Goal: Information Seeking & Learning: Learn about a topic

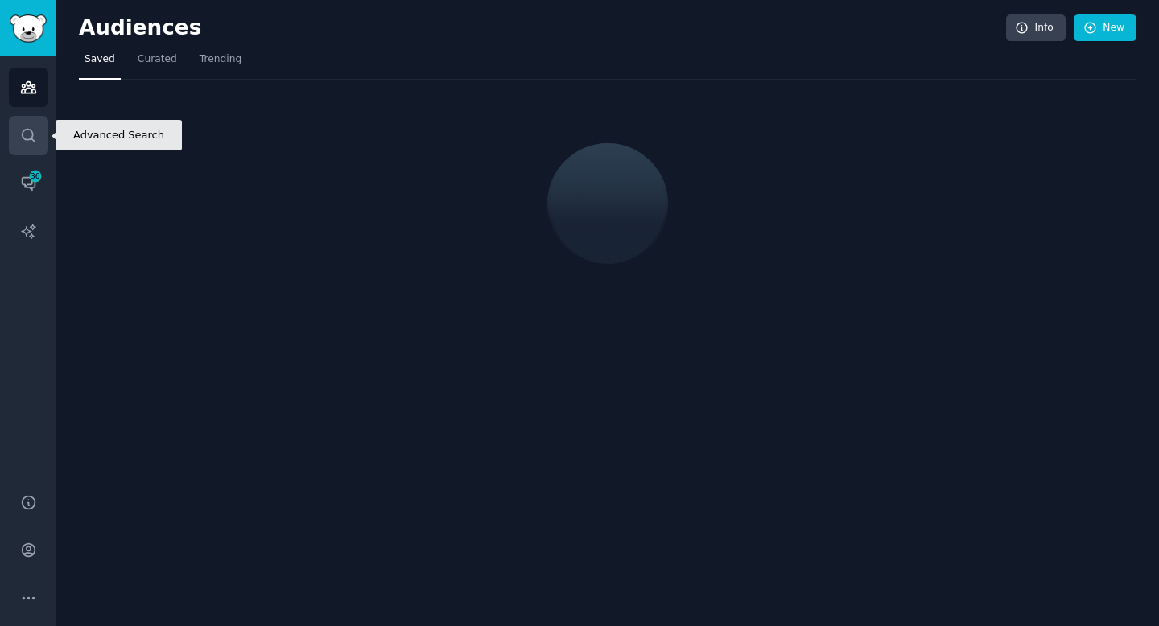
click at [29, 127] on icon "Sidebar" at bounding box center [28, 135] width 17 height 17
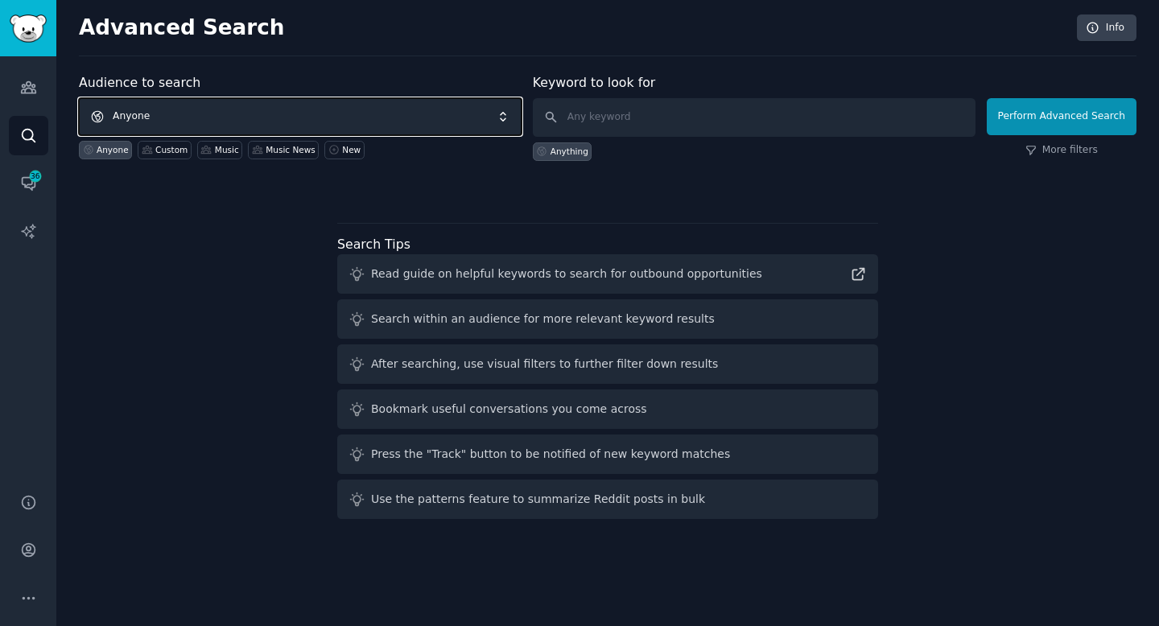
click at [337, 110] on span "Anyone" at bounding box center [300, 116] width 443 height 37
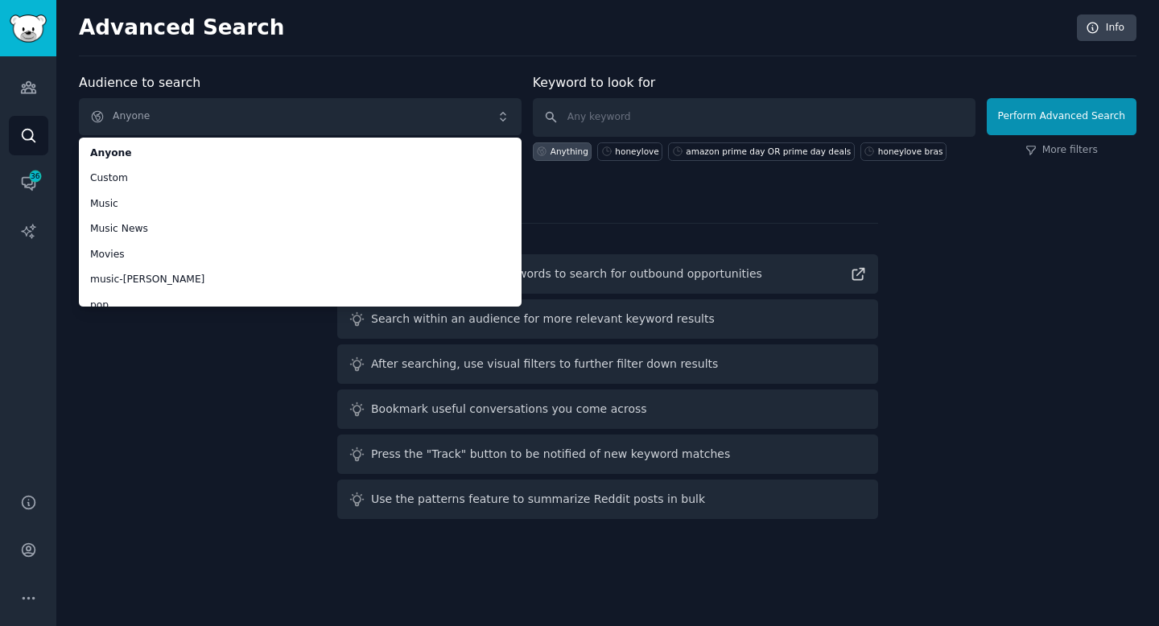
click at [372, 51] on div "Advanced Search Info" at bounding box center [608, 35] width 1058 height 42
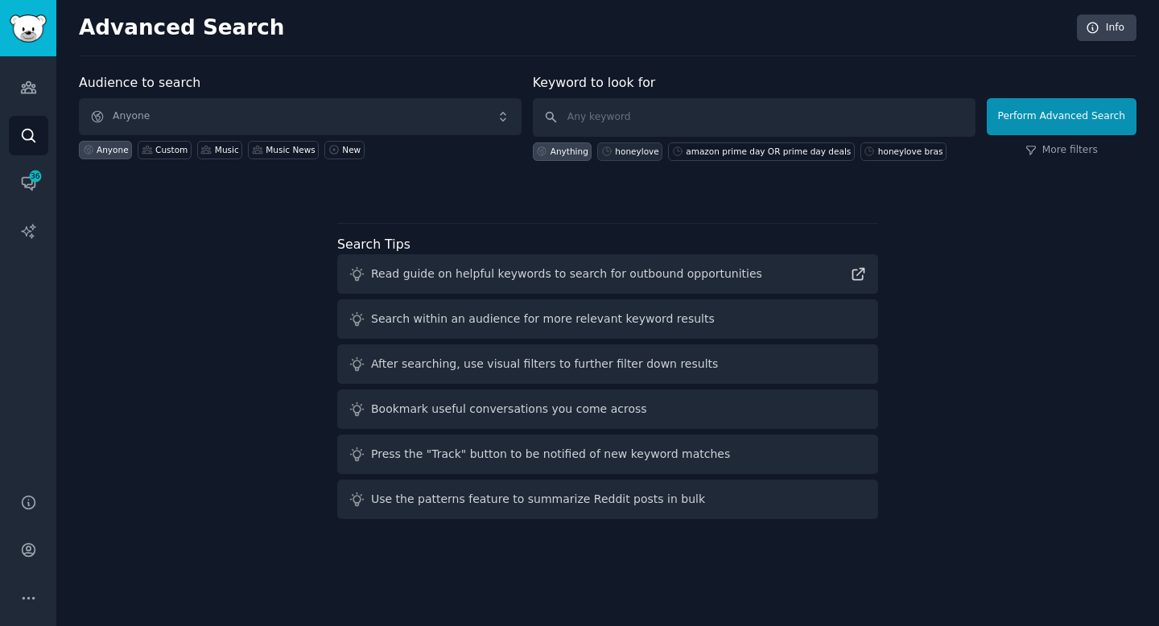
click at [644, 152] on div "honeylove" at bounding box center [636, 151] width 43 height 11
type input "honeylove"
click at [629, 153] on div "honeylove" at bounding box center [636, 151] width 43 height 11
click at [921, 122] on input "honeylove" at bounding box center [754, 117] width 443 height 39
click button "Perform Advanced Search" at bounding box center [1062, 116] width 150 height 37
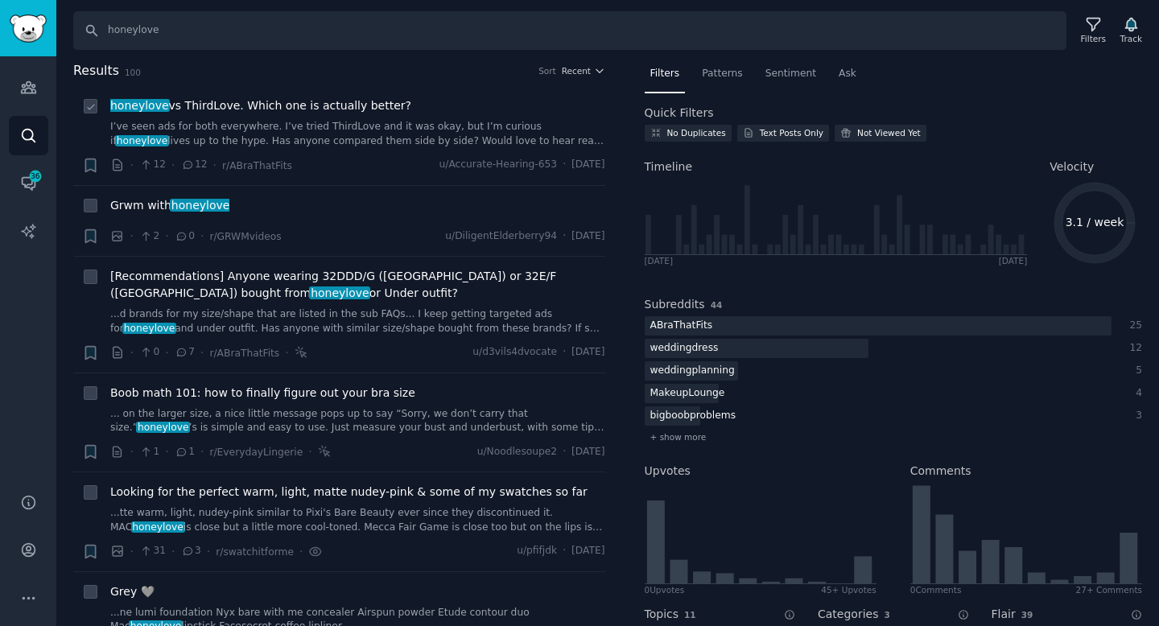
click at [399, 123] on link "I’ve seen ads for both everywhere. I’ve tried ThirdLove and it was okay, but I’…" at bounding box center [357, 134] width 495 height 28
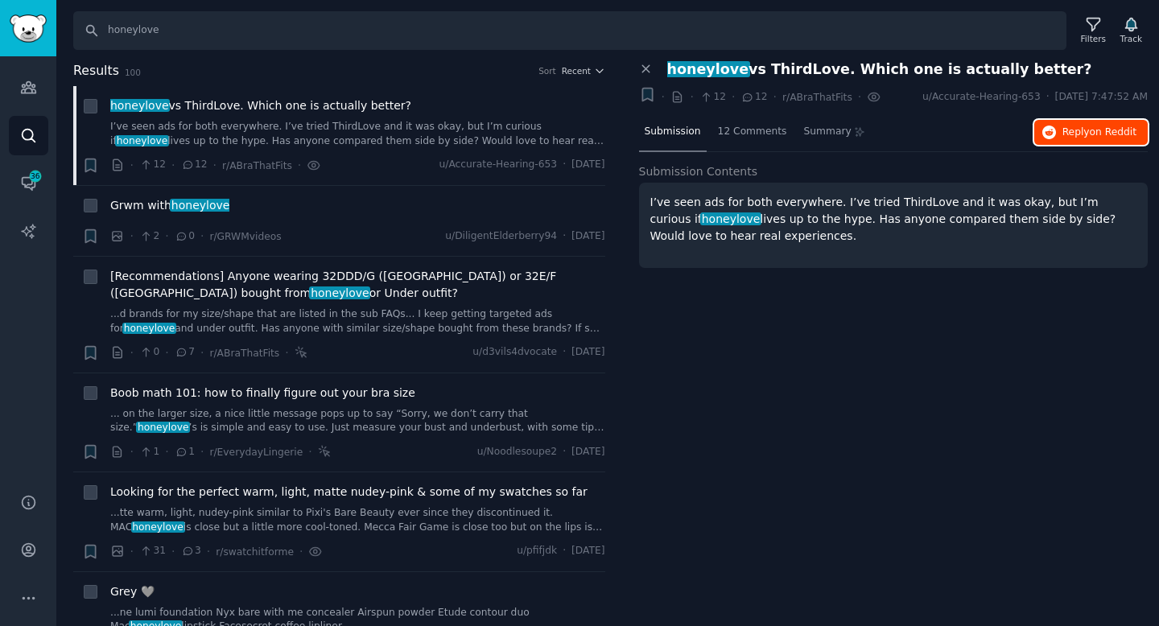
click at [1083, 137] on span "Reply on Reddit" at bounding box center [1100, 133] width 74 height 14
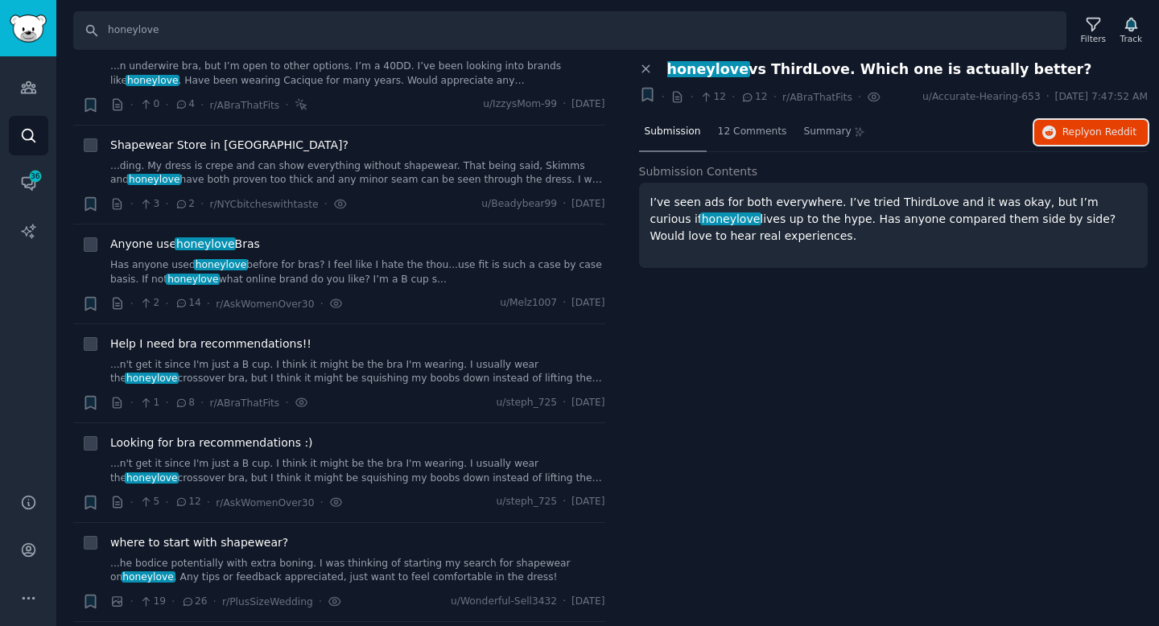
scroll to position [2838, 0]
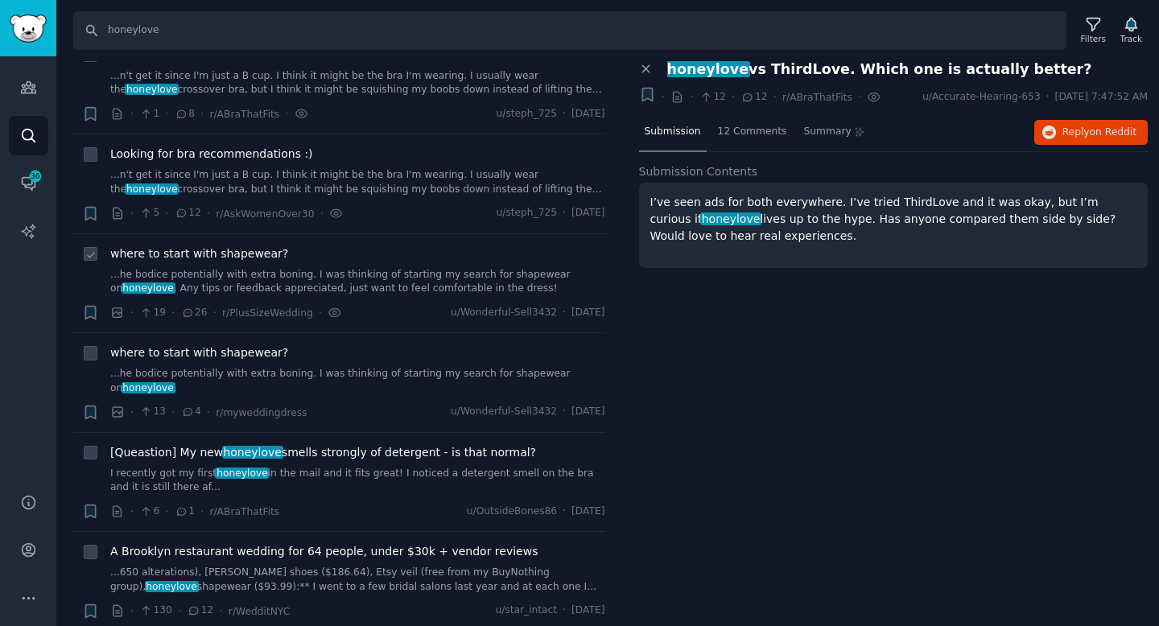
click at [387, 304] on div "· 19 · 26 · r/PlusSizeWedding · u/Wonderful-Sell3432 · [DATE]" at bounding box center [357, 312] width 495 height 17
click at [382, 268] on link "...he bodice potentially with extra boning. I was thinking of starting my searc…" at bounding box center [357, 282] width 495 height 28
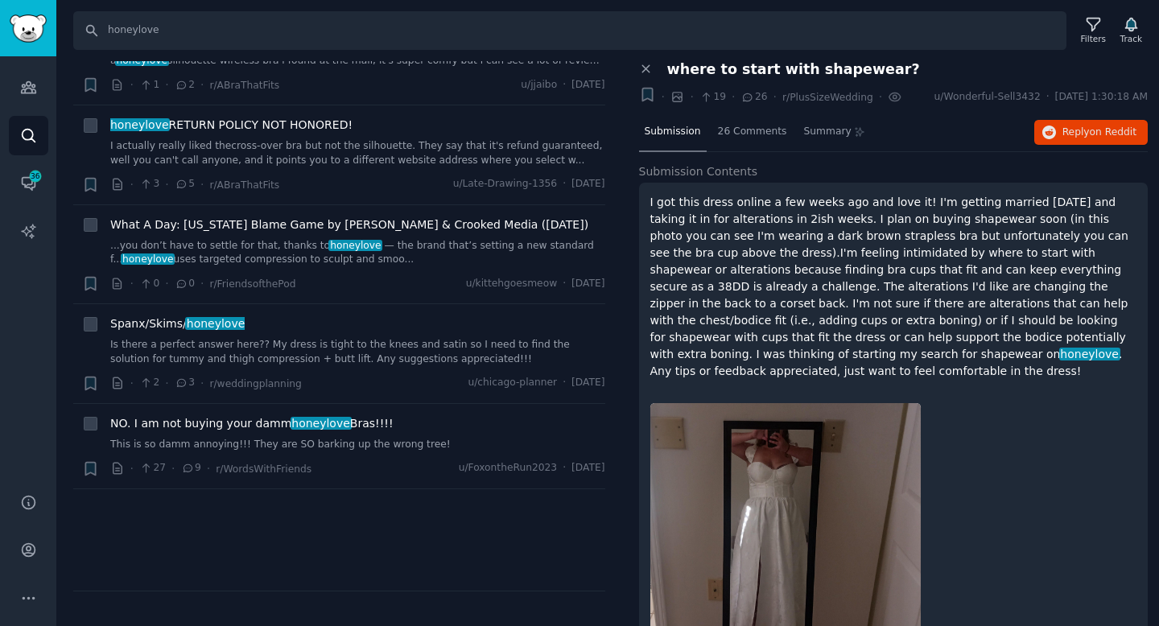
scroll to position [4269, 0]
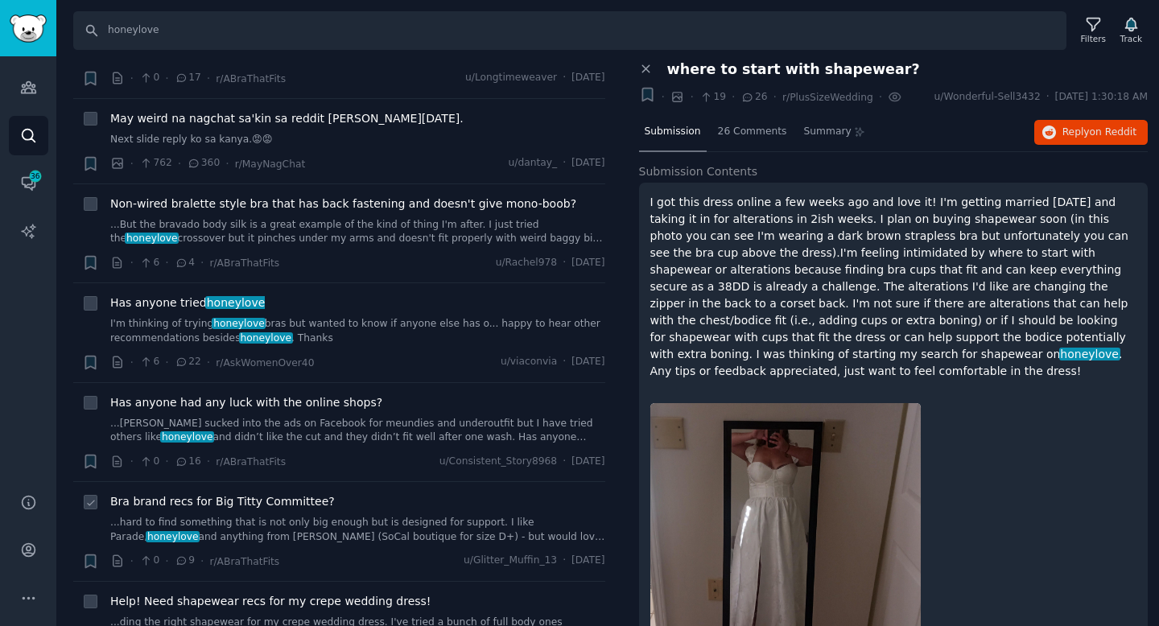
click at [382, 494] on div "Bra brand recs for Big Titty Committee? ...hard to find something that is not o…" at bounding box center [357, 519] width 495 height 51
click at [372, 516] on link "...hard to find something that is not only big enough but is designed for suppo…" at bounding box center [357, 530] width 495 height 28
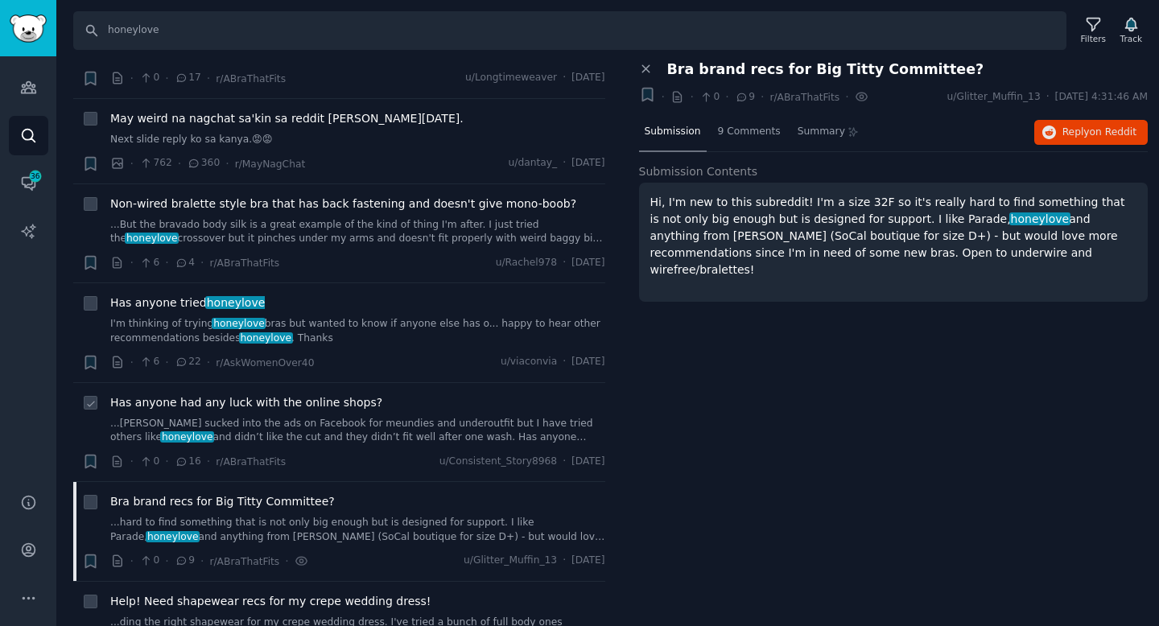
click at [436, 417] on link "...[PERSON_NAME] sucked into the ads on Facebook for meundies and underoutfit b…" at bounding box center [357, 431] width 495 height 28
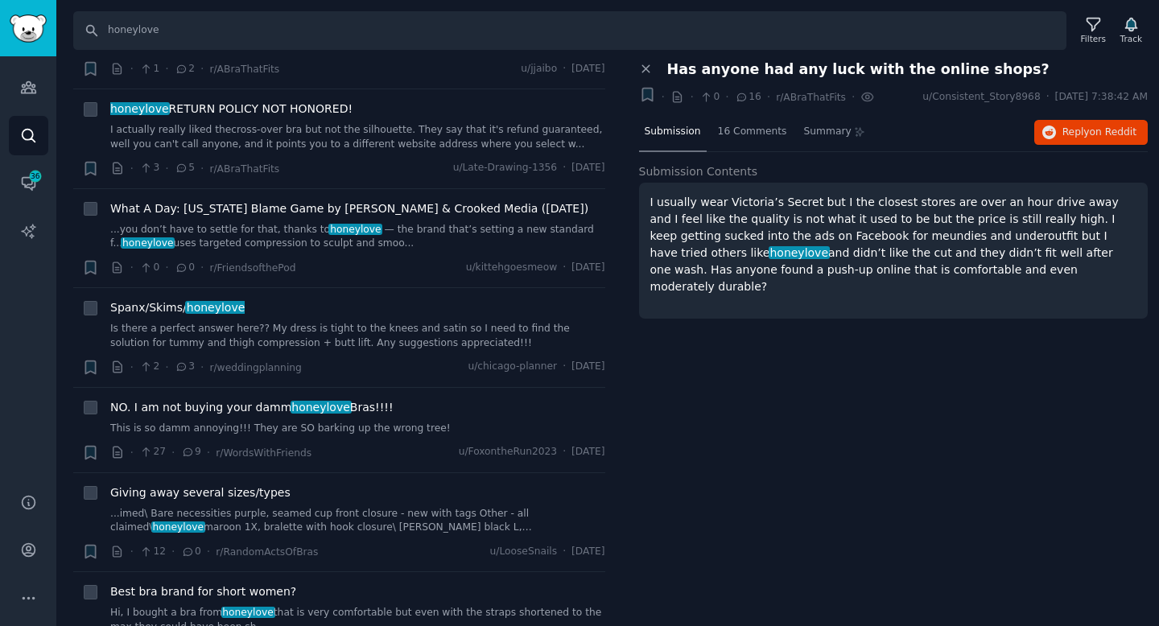
scroll to position [3576, 0]
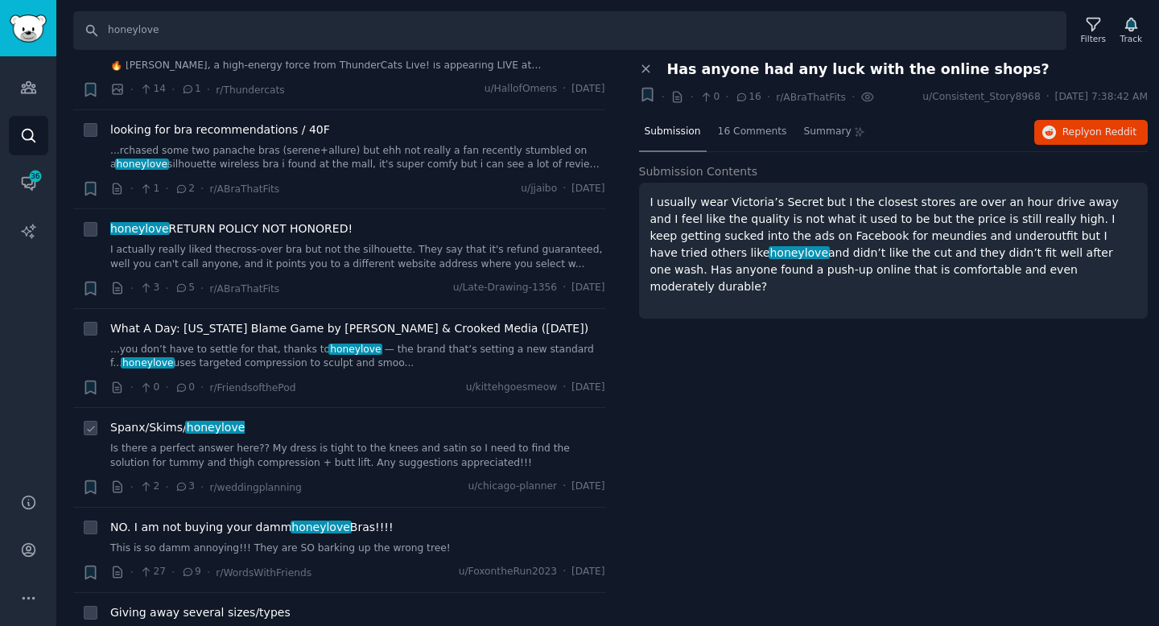
click at [423, 426] on div "Spanx/Skims/ honeylove Is there a perfect answer here?? My dress is tight to th…" at bounding box center [357, 457] width 495 height 76
click at [423, 442] on link "Is there a perfect answer here?? My dress is tight to the knees and satin so I …" at bounding box center [357, 456] width 495 height 28
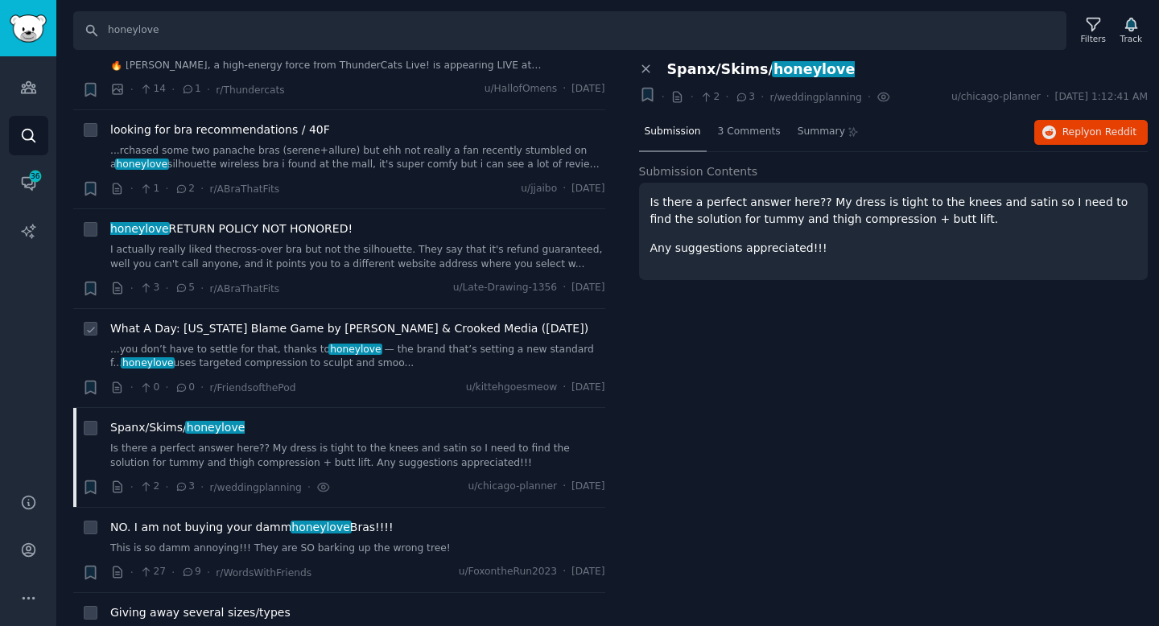
click at [447, 343] on link "...you don’t have to settle for that, thanks to honeylove ​ — the brand that’s …" at bounding box center [357, 357] width 495 height 28
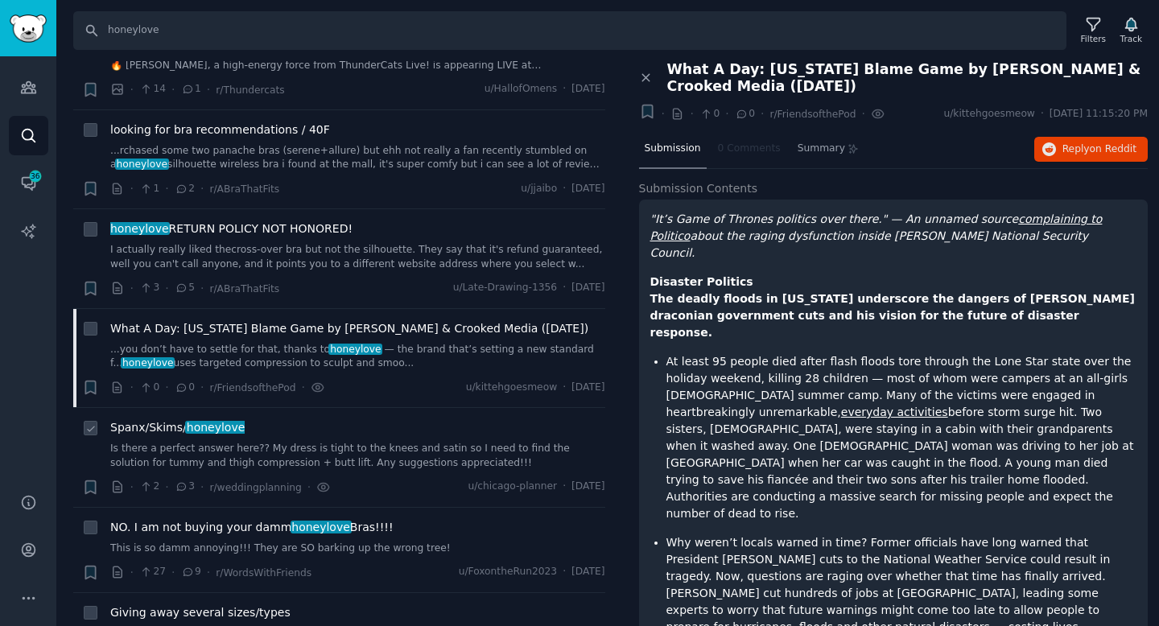
click at [393, 442] on link "Is there a perfect answer here?? My dress is tight to the knees and satin so I …" at bounding box center [357, 456] width 495 height 28
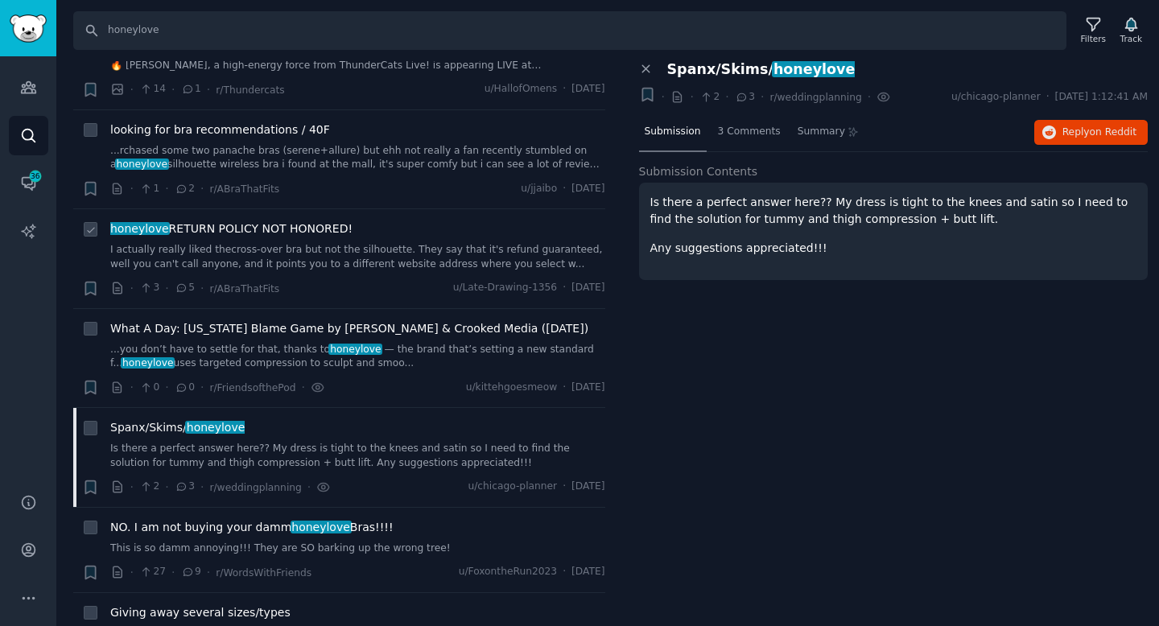
click at [378, 243] on link "I actually really liked thecross-over bra but not the silhouette. They say that…" at bounding box center [357, 257] width 495 height 28
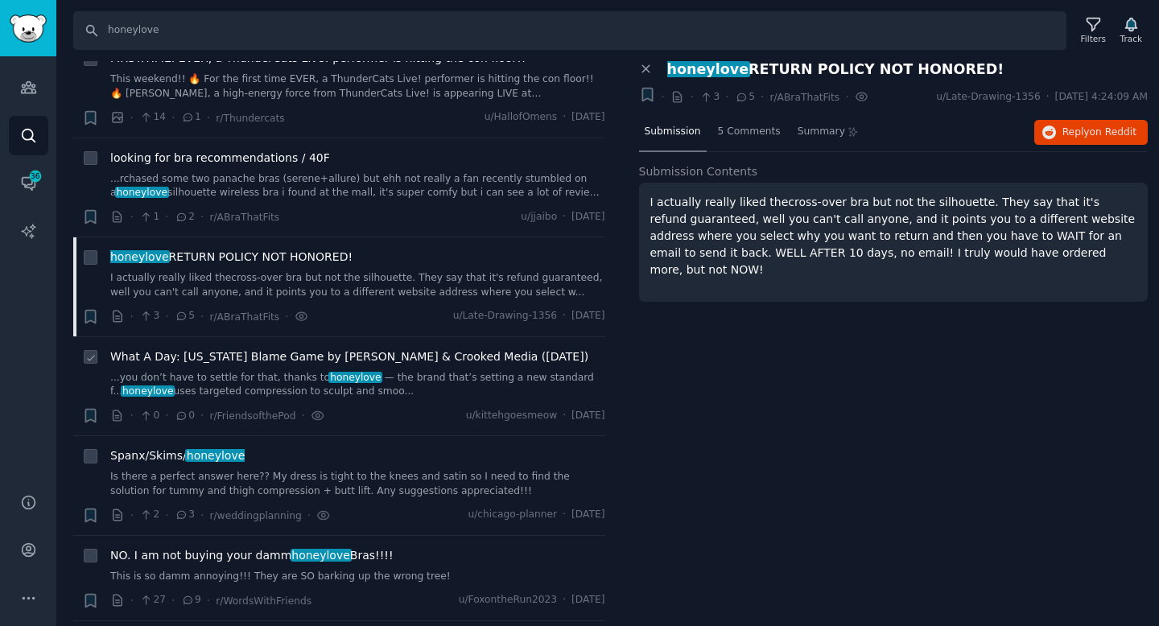
scroll to position [3535, 0]
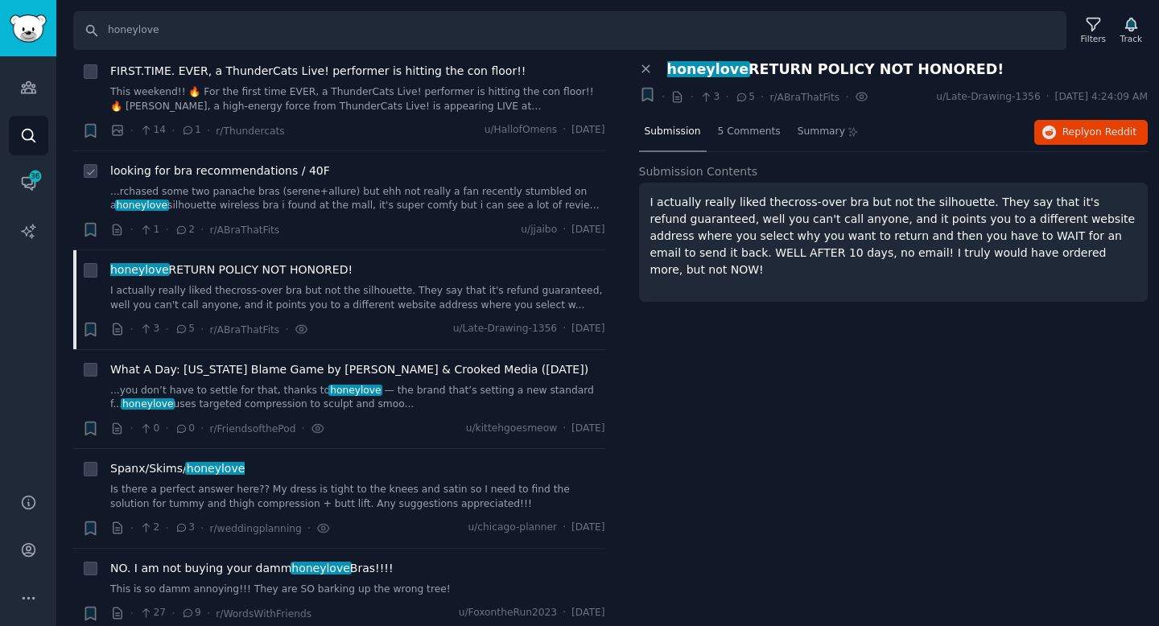
click at [392, 185] on link "...rchased some two panache bras (serene+allure) but ehh not really a fan recen…" at bounding box center [357, 199] width 495 height 28
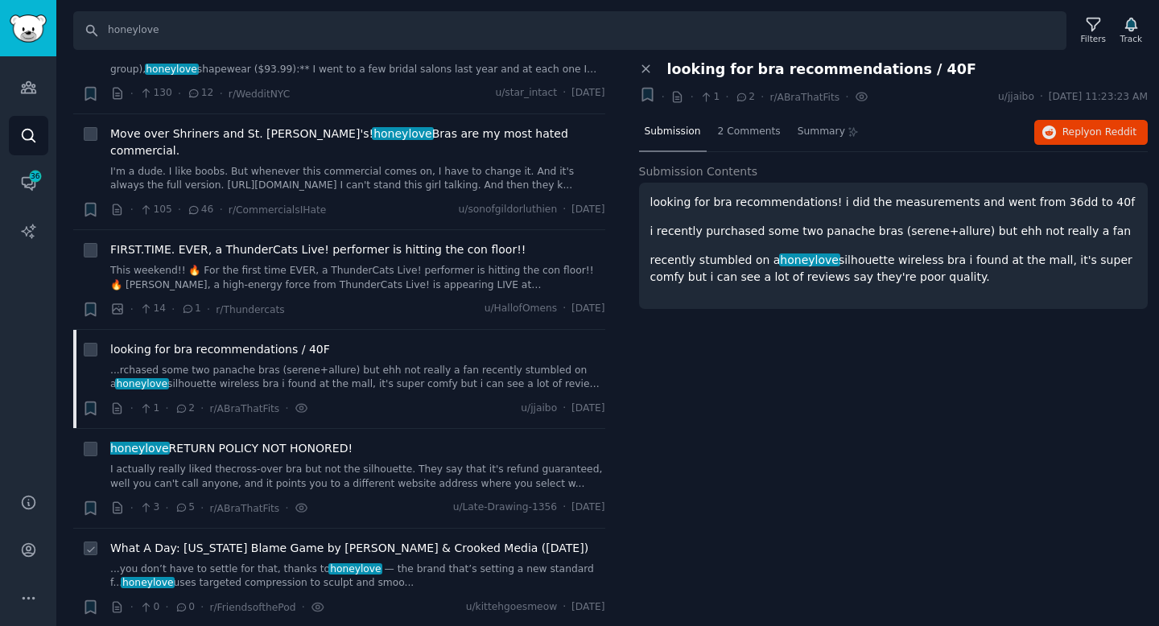
scroll to position [3354, 0]
click at [426, 167] on link "I'm a dude. I like boobs. But whenever this commercial comes on, I have to chan…" at bounding box center [357, 181] width 495 height 28
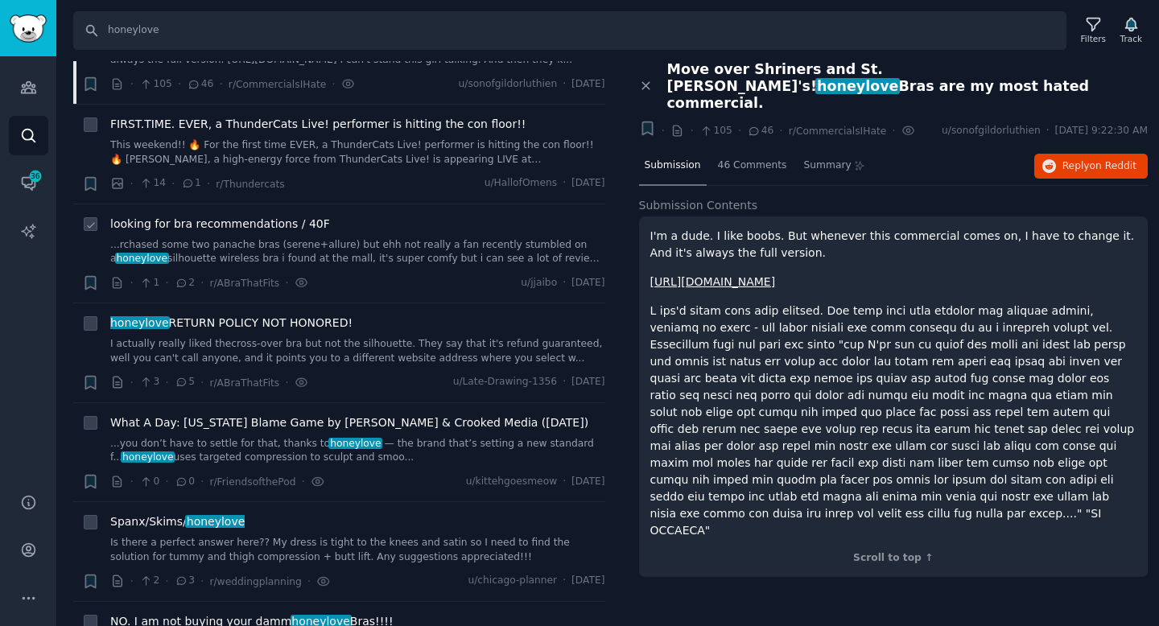
scroll to position [3481, 0]
click at [370, 338] on link "I actually really liked thecross-over bra but not the silhouette. They say that…" at bounding box center [357, 352] width 495 height 28
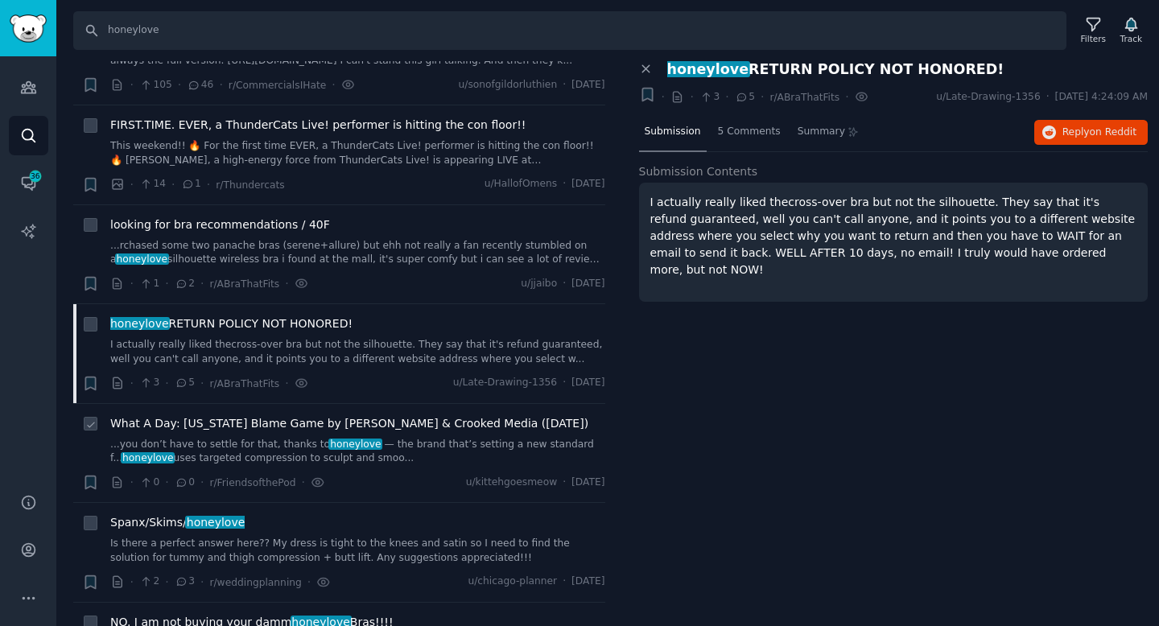
click at [400, 438] on link "...you don’t have to settle for that, thanks to honeylove ​ — the brand that’s …" at bounding box center [357, 452] width 495 height 28
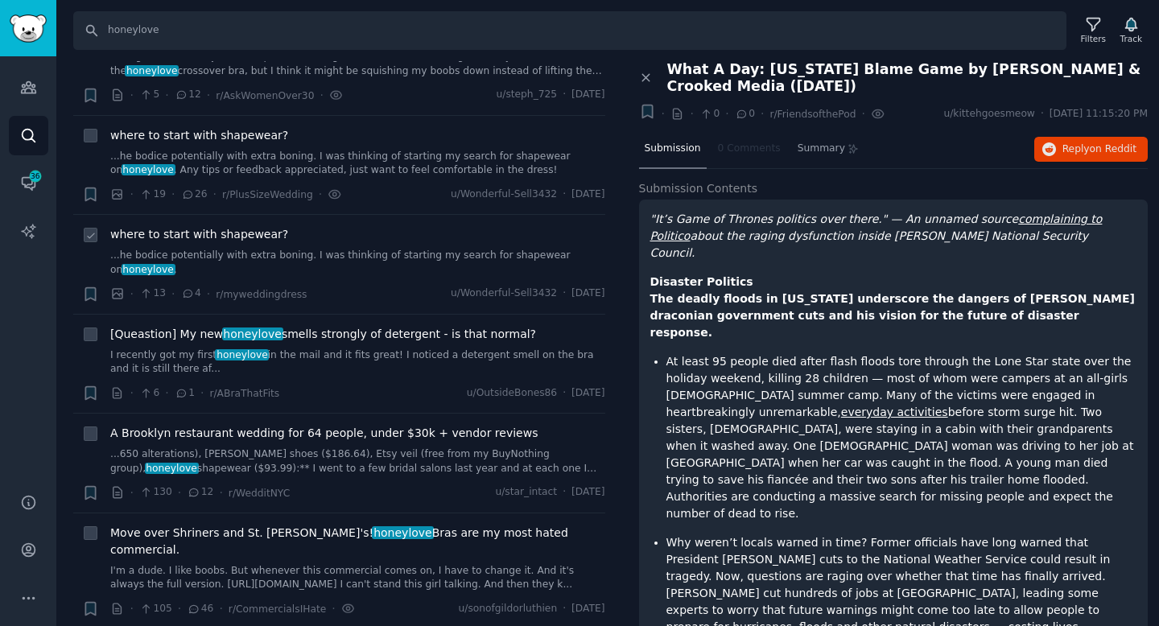
scroll to position [2948, 0]
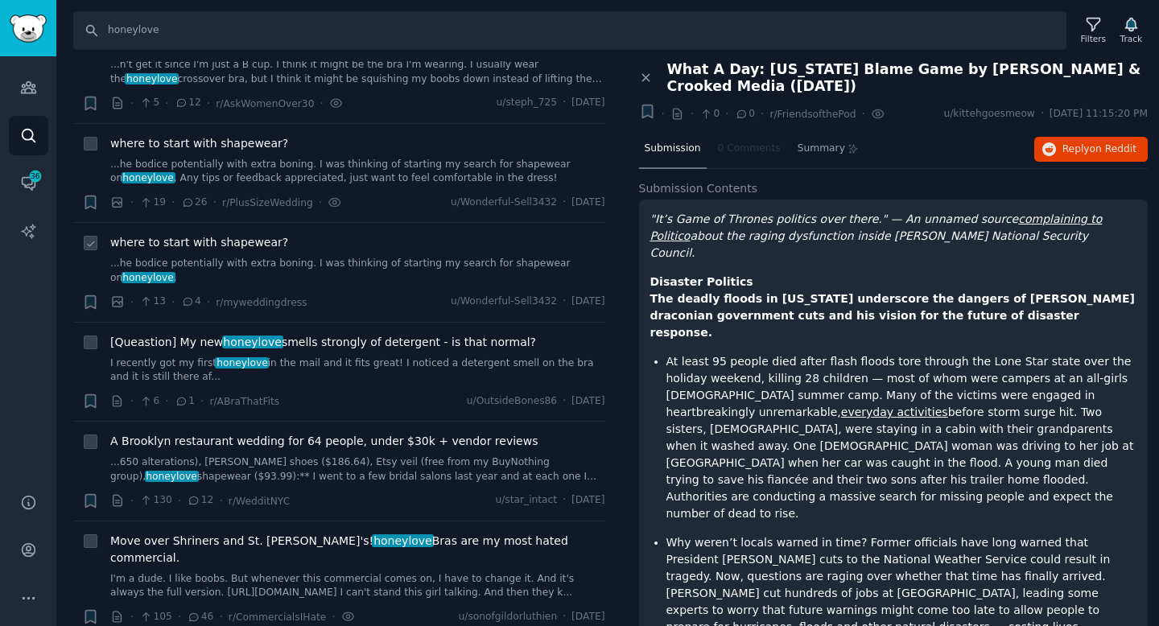
click at [428, 257] on link "...he bodice potentially with extra boning. I was thinking of starting my searc…" at bounding box center [357, 271] width 495 height 28
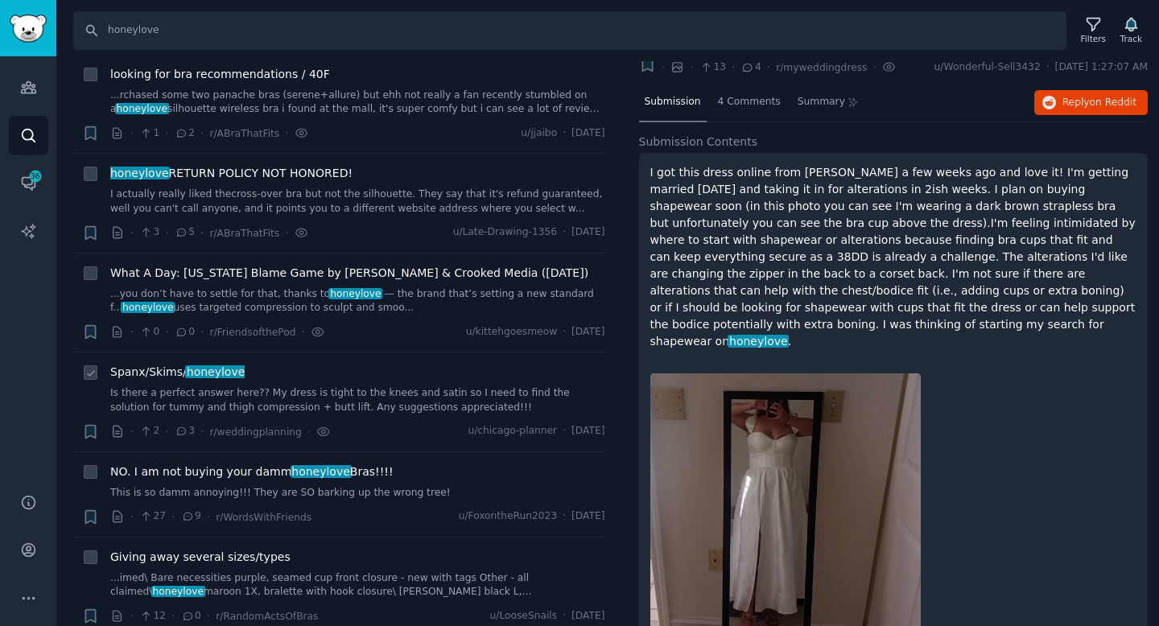
scroll to position [3632, 0]
click at [434, 486] on link "This is so damm annoying!!! They are SO barking up the wrong tree!" at bounding box center [357, 493] width 495 height 14
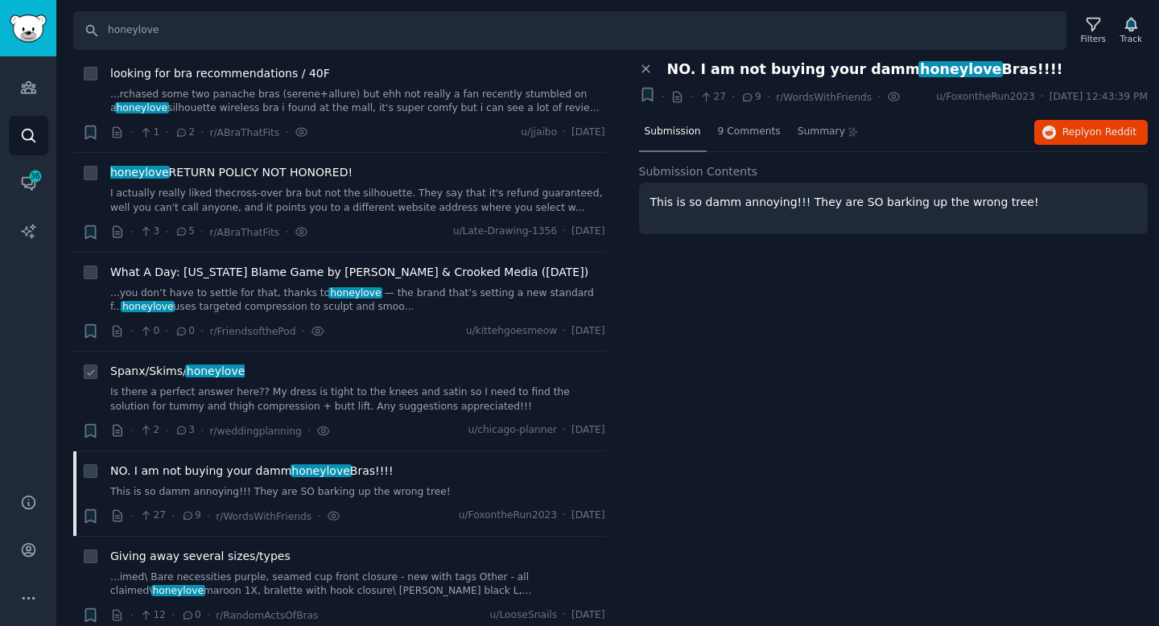
click at [451, 363] on div "Spanx/Skims/ honeylove Is there a perfect answer here?? My dress is tight to th…" at bounding box center [357, 388] width 495 height 51
click at [452, 386] on link "Is there a perfect answer here?? My dress is tight to the knees and satin so I …" at bounding box center [357, 400] width 495 height 28
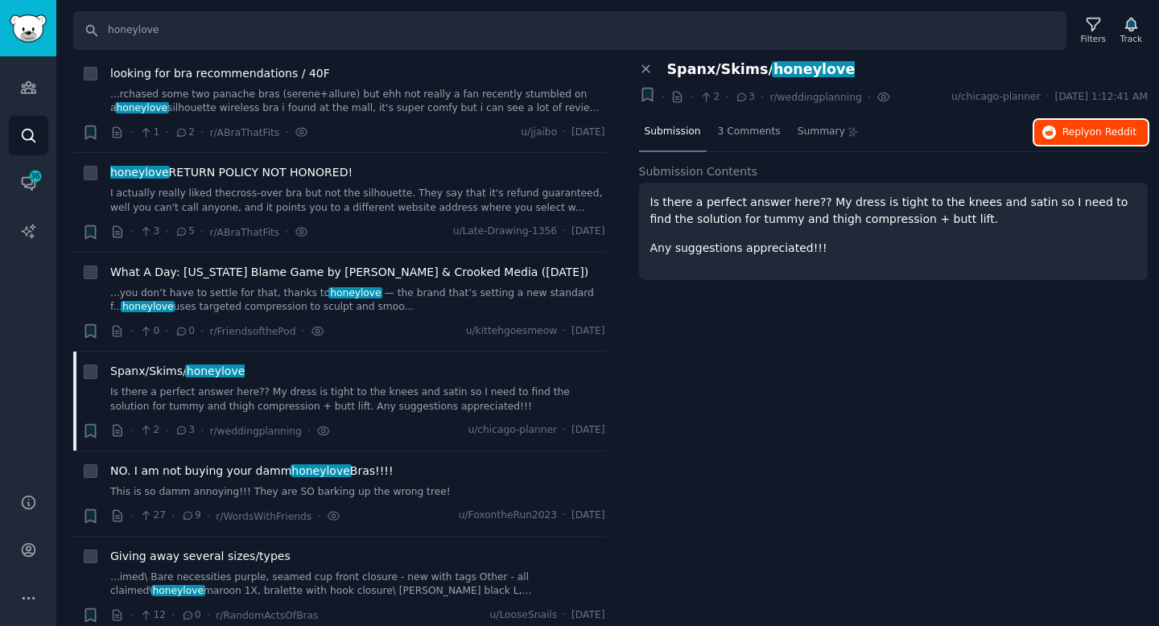
click at [1087, 133] on span "Reply on Reddit" at bounding box center [1100, 133] width 74 height 14
